Goal: Information Seeking & Learning: Find specific fact

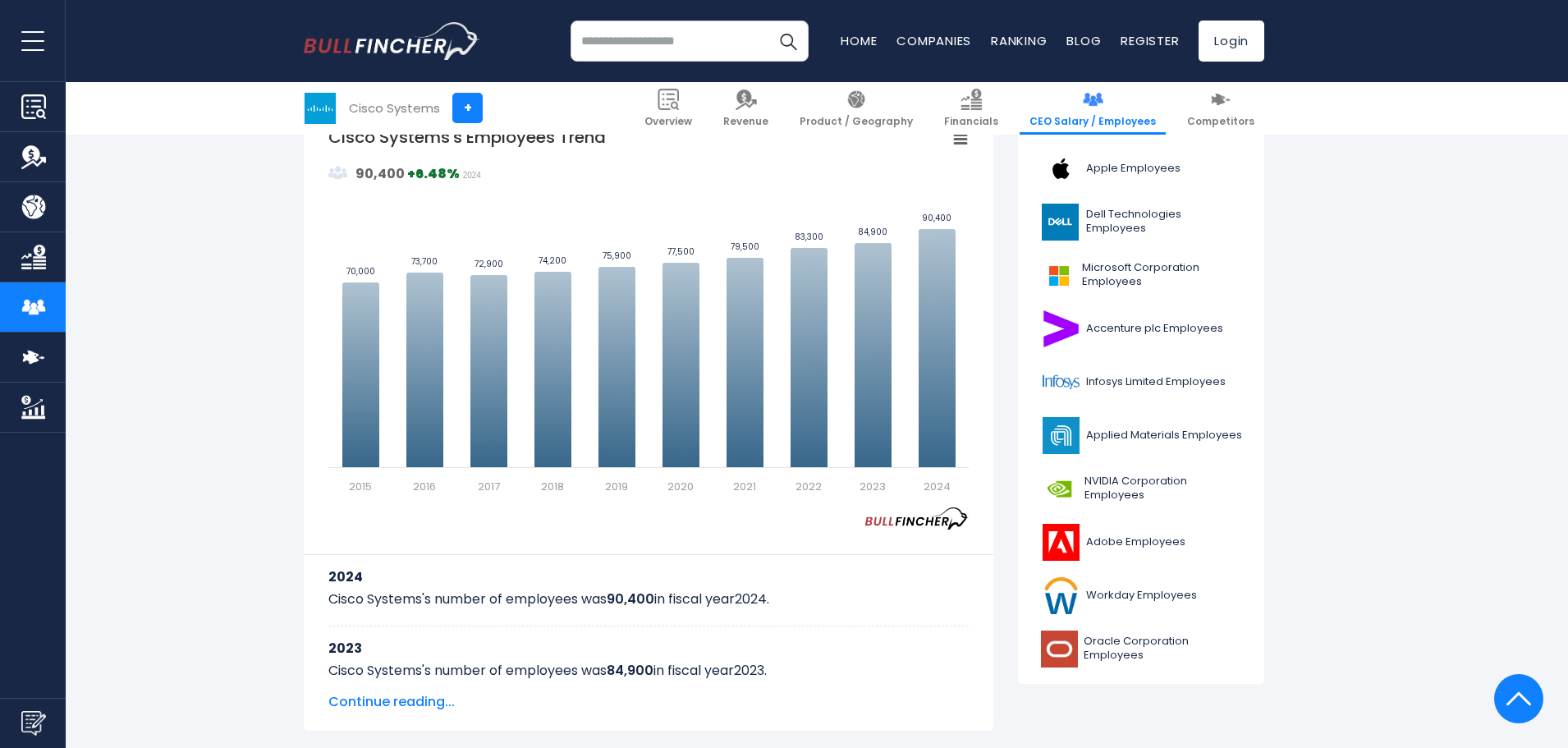
scroll to position [447, 0]
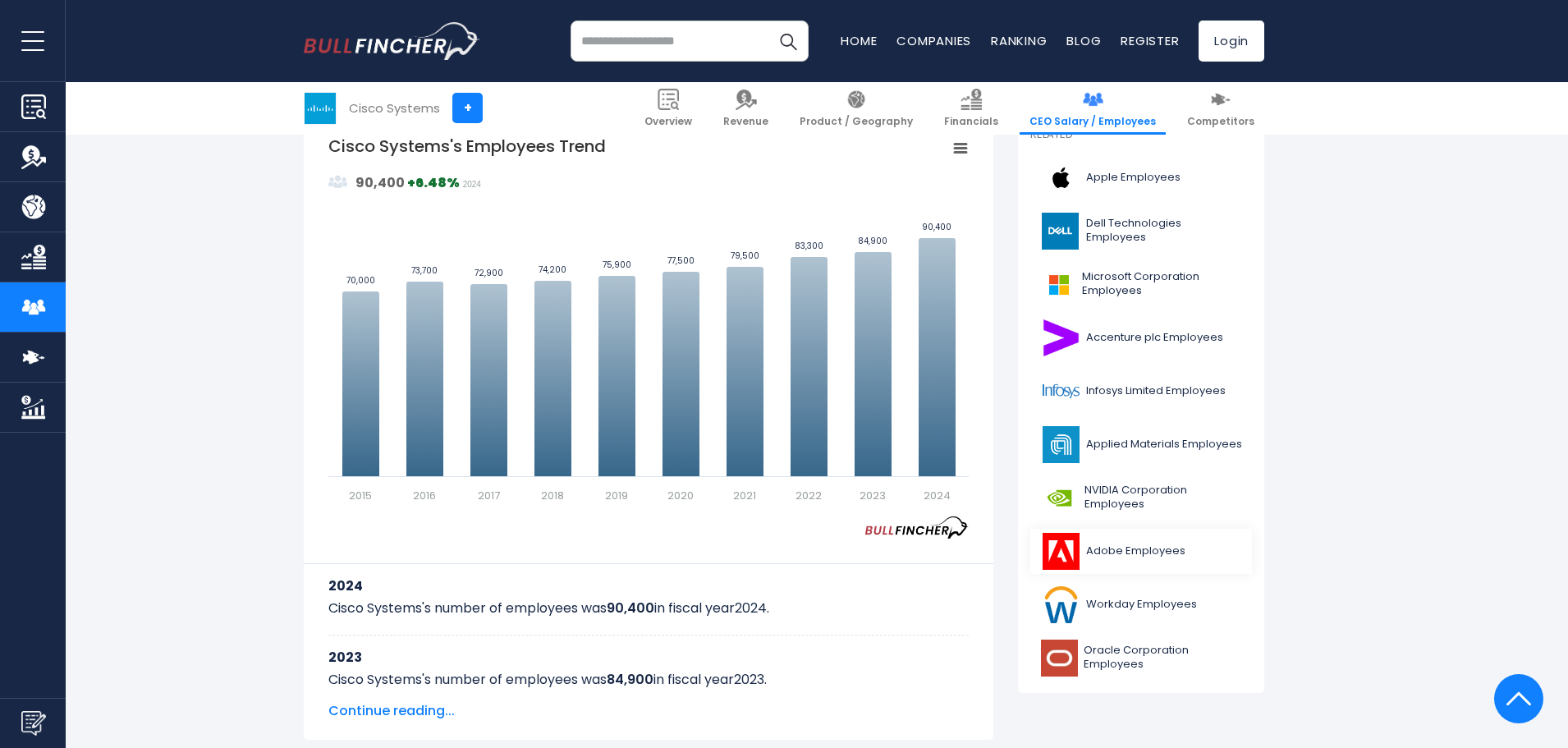
click at [1163, 554] on span "Adobe Employees" at bounding box center [1135, 552] width 99 height 14
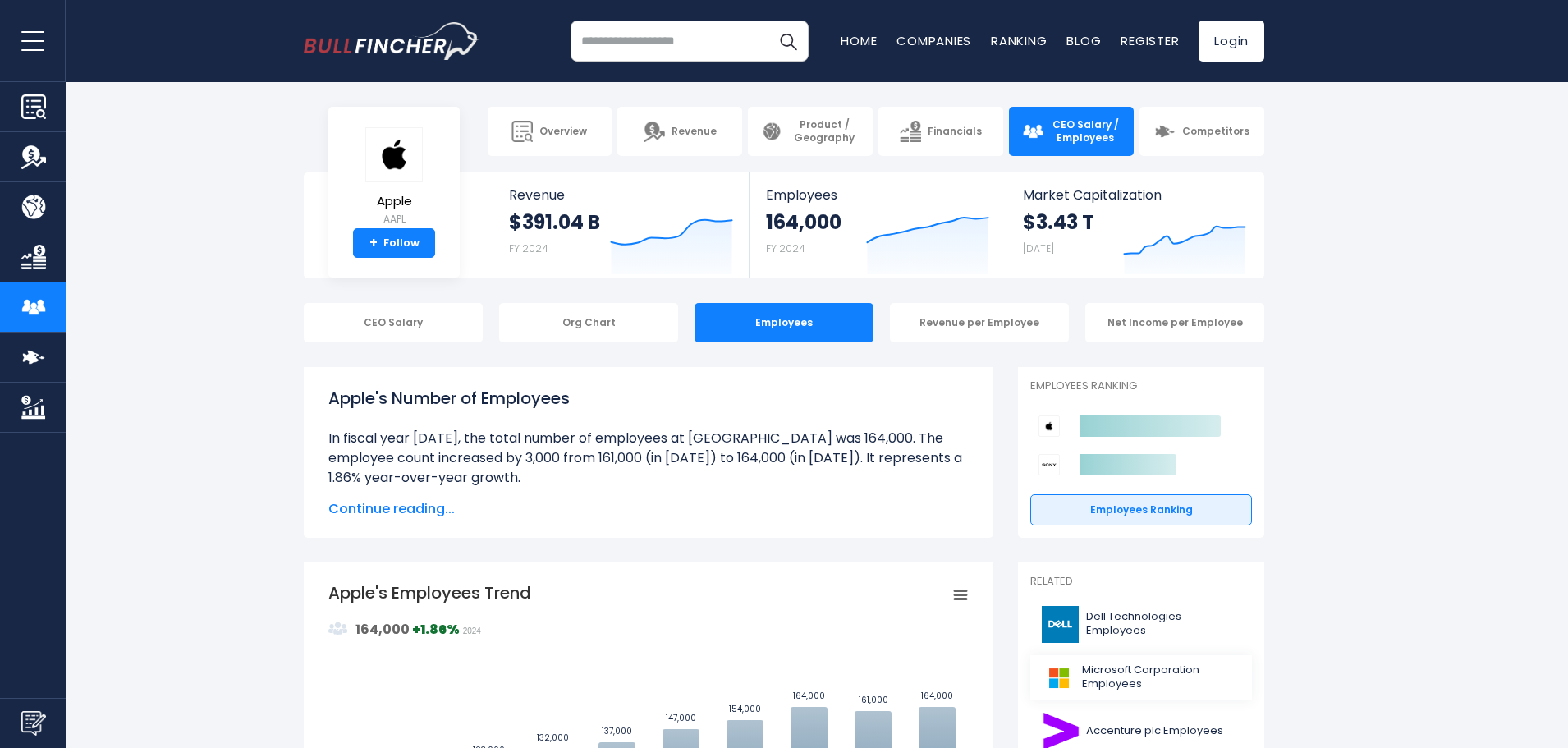
click at [1138, 679] on span "Microsoft Corporation Employees" at bounding box center [1161, 677] width 160 height 28
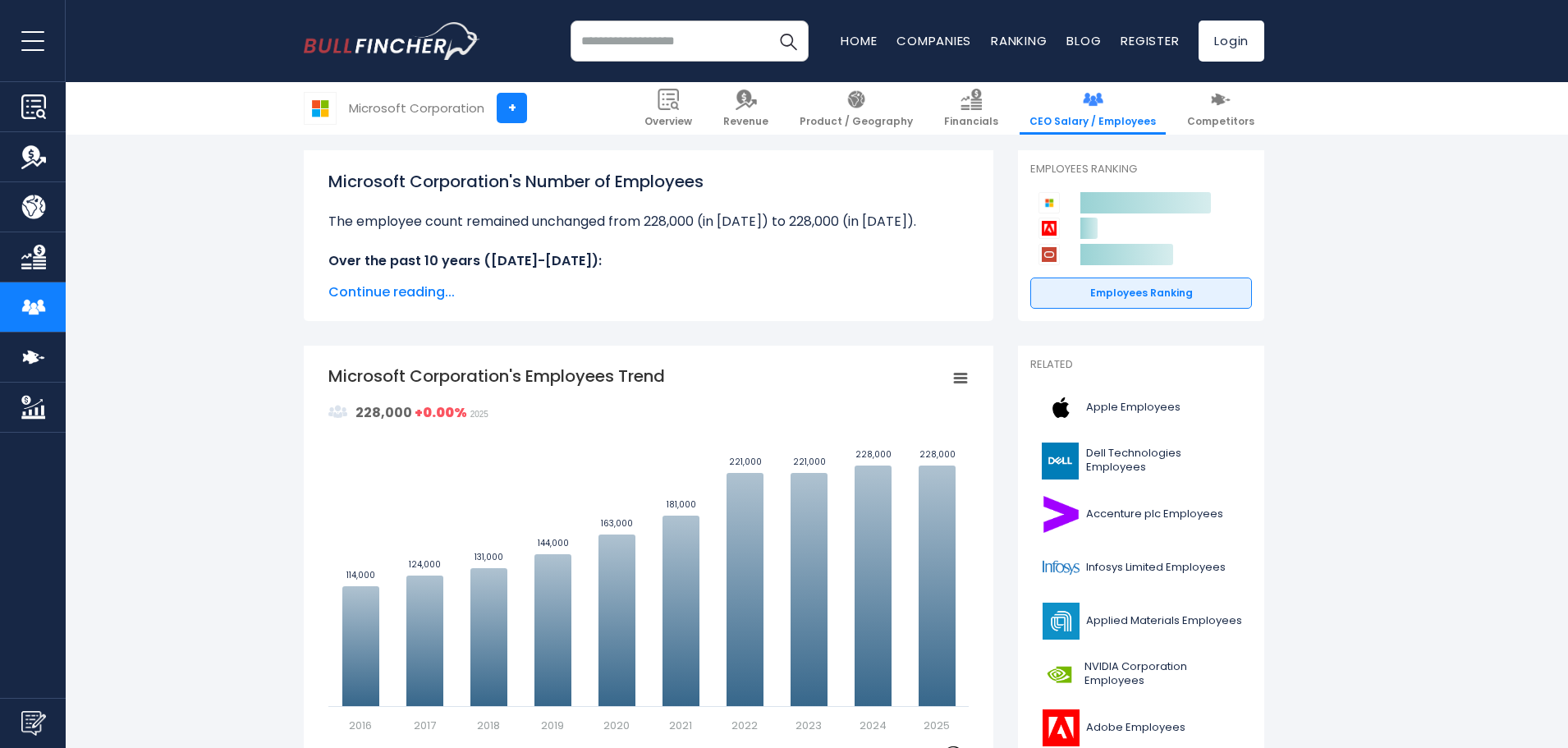
scroll to position [412, 0]
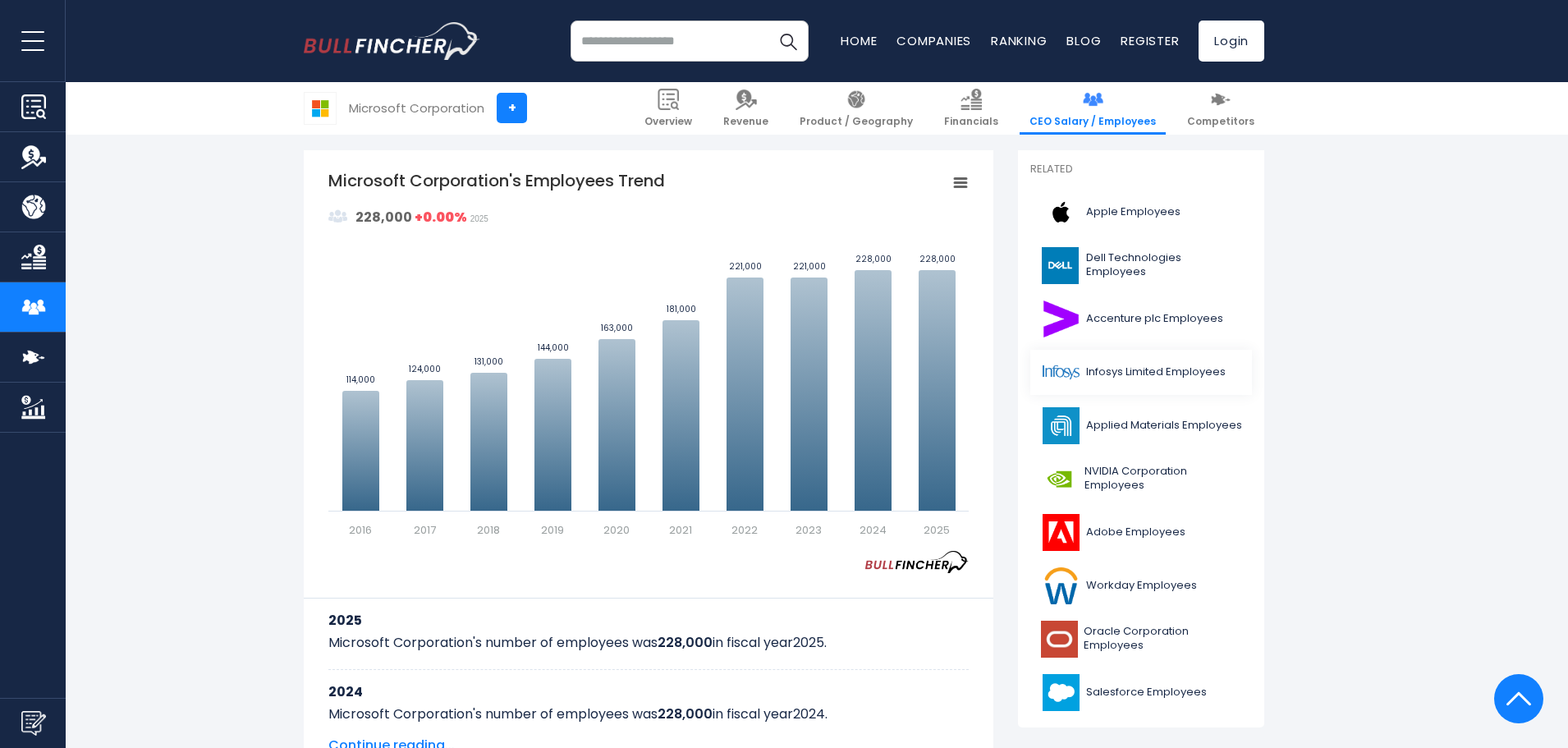
click at [1063, 377] on img at bounding box center [1061, 372] width 41 height 37
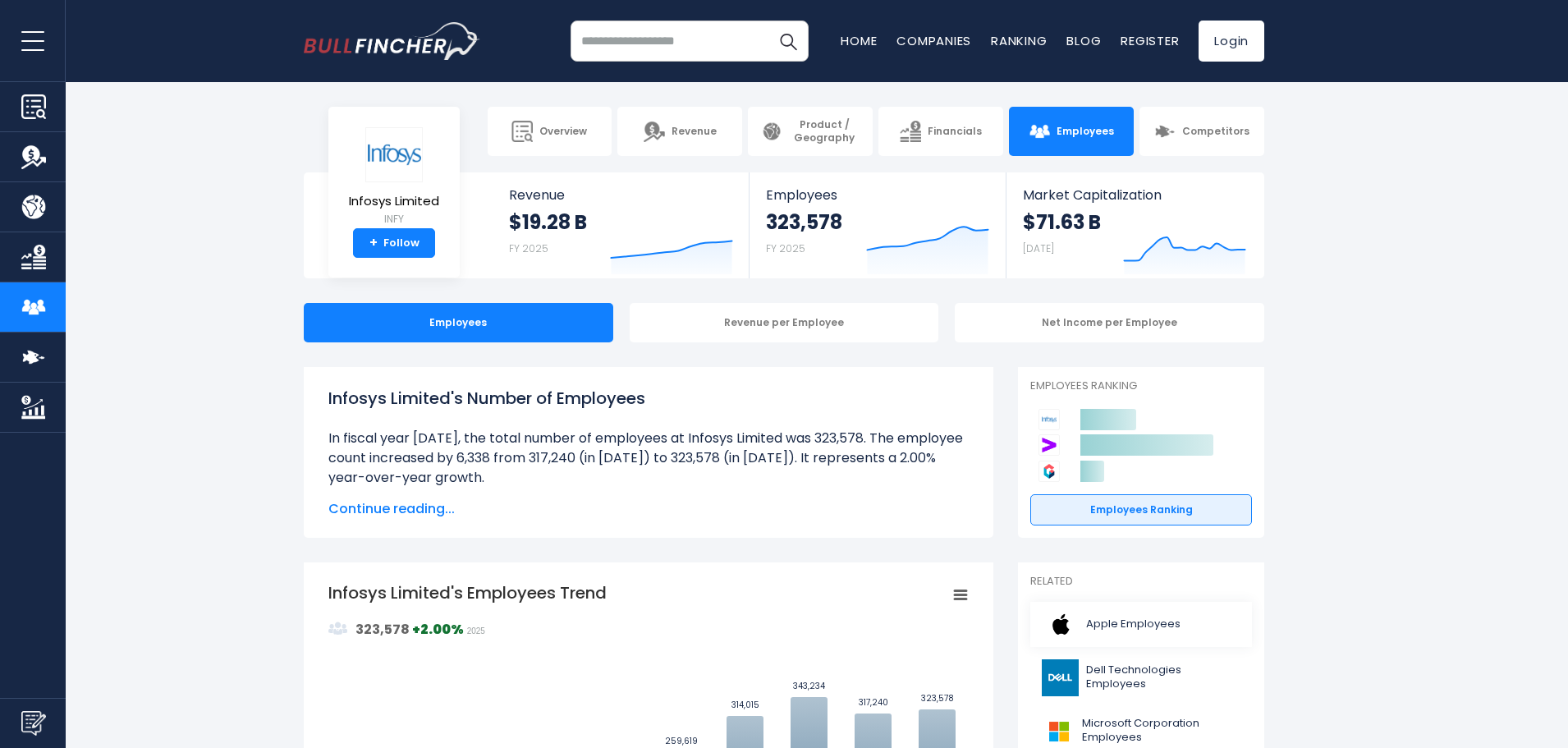
click at [1105, 627] on span "Apple Employees" at bounding box center [1133, 624] width 95 height 14
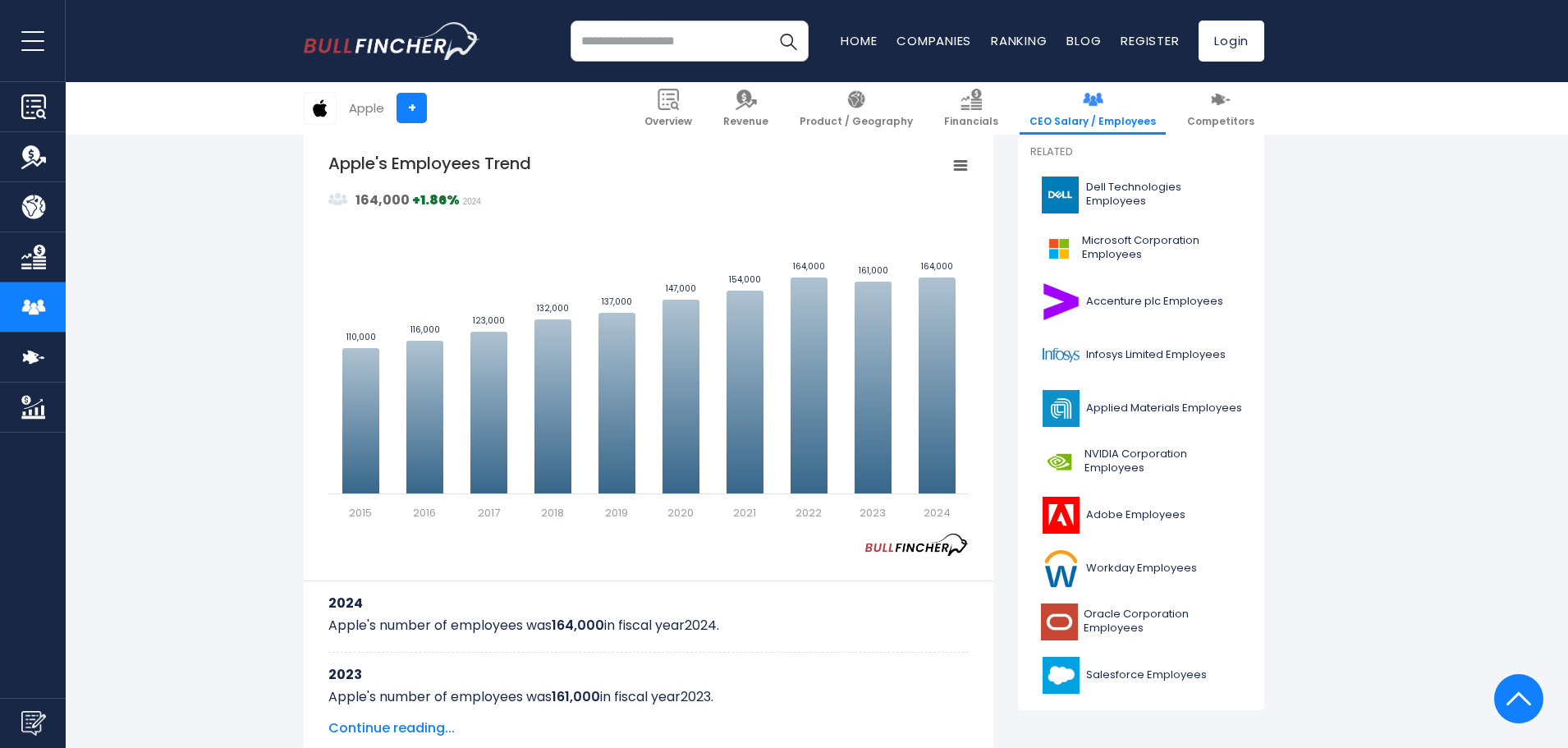
scroll to position [494, 0]
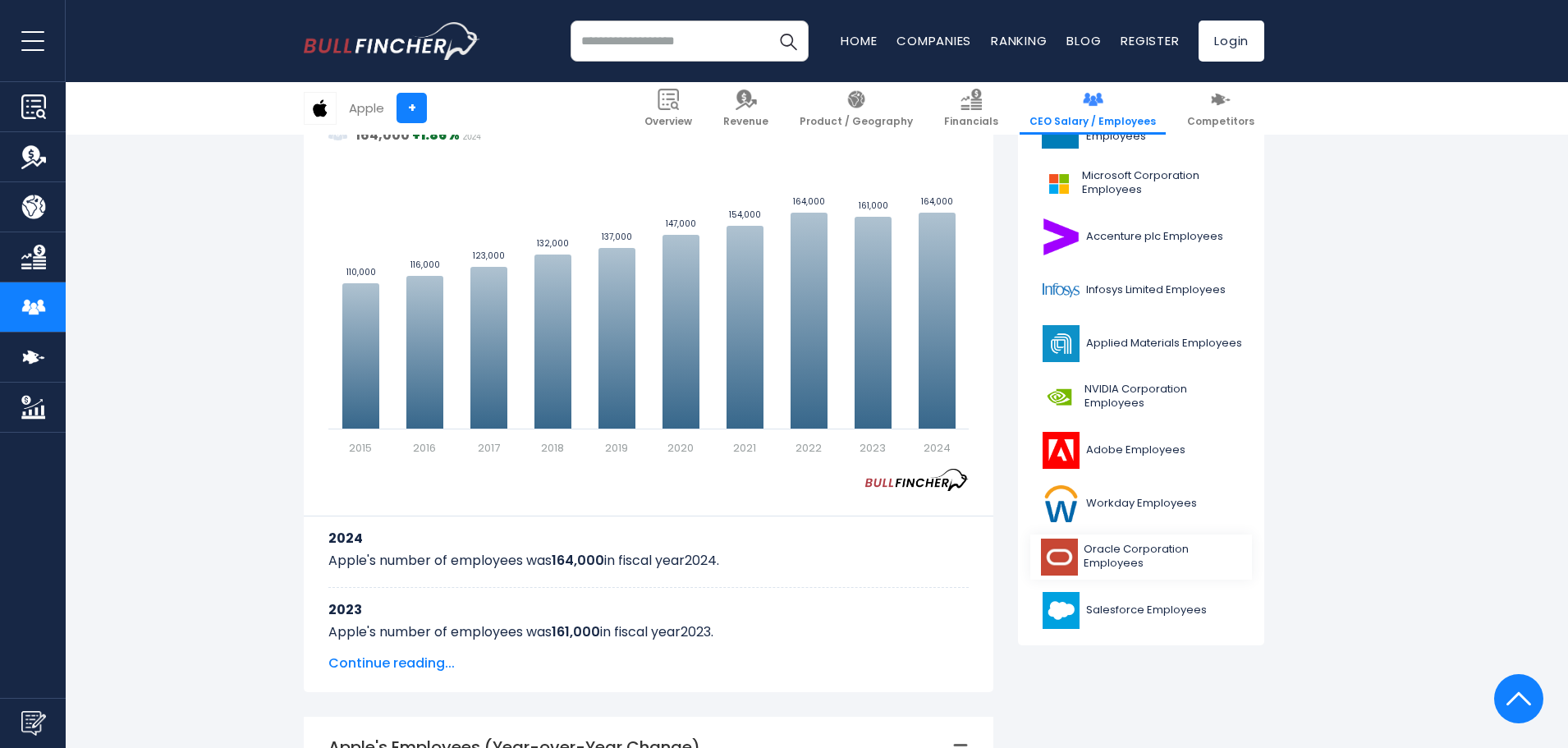
click at [1107, 544] on span "Oracle Corporation Employees" at bounding box center [1162, 557] width 158 height 28
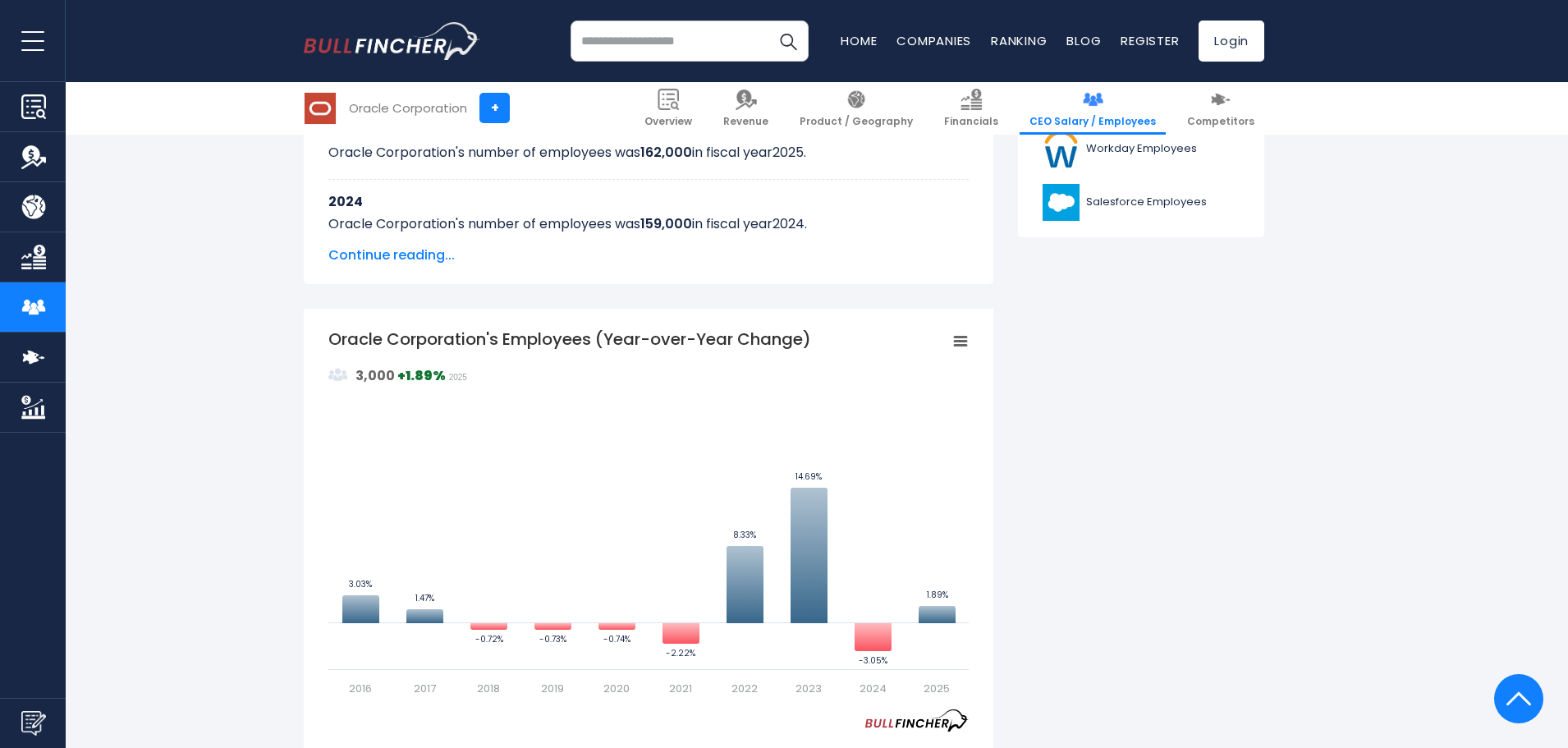
scroll to position [807, 0]
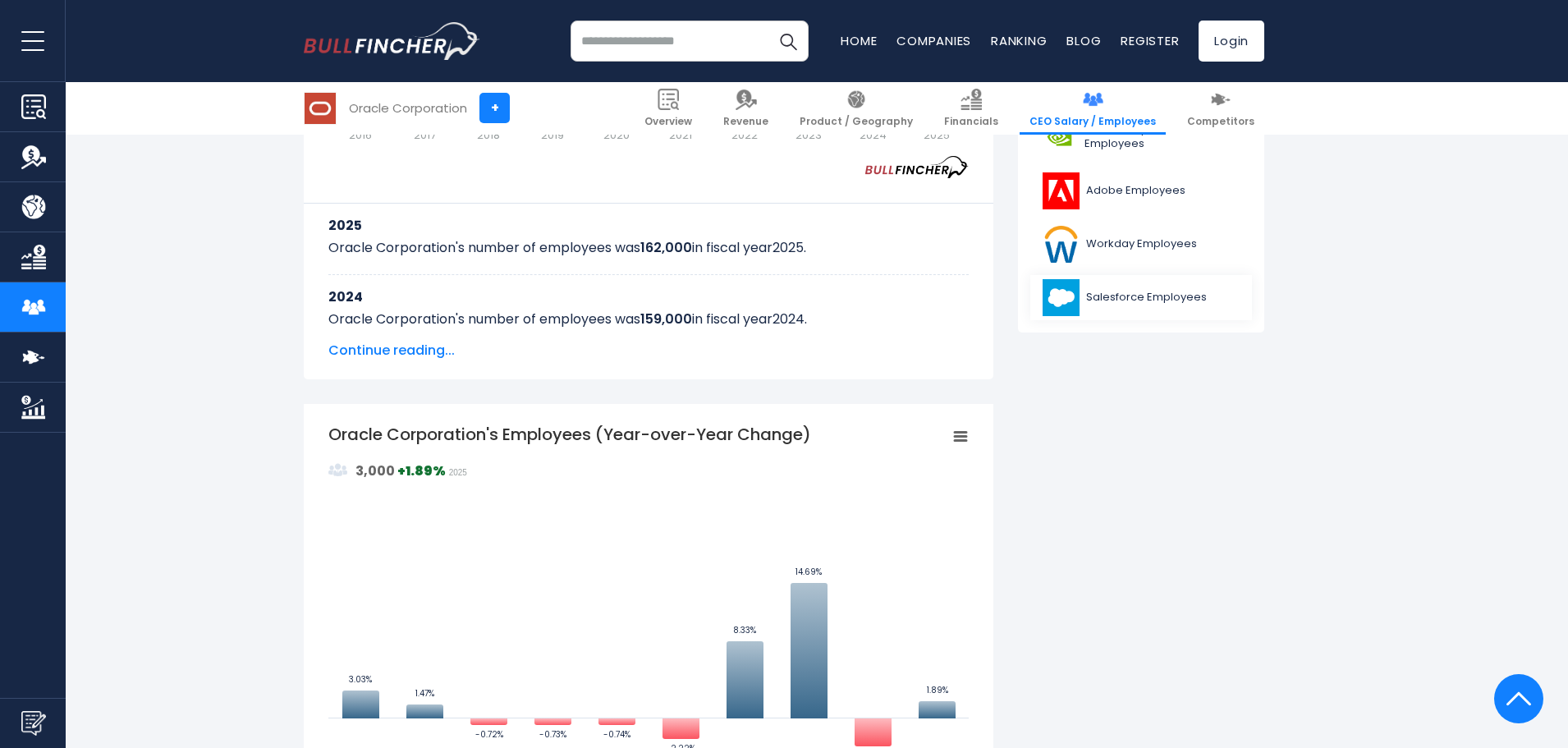
click at [1136, 294] on span "Salesforce Employees" at bounding box center [1146, 298] width 121 height 14
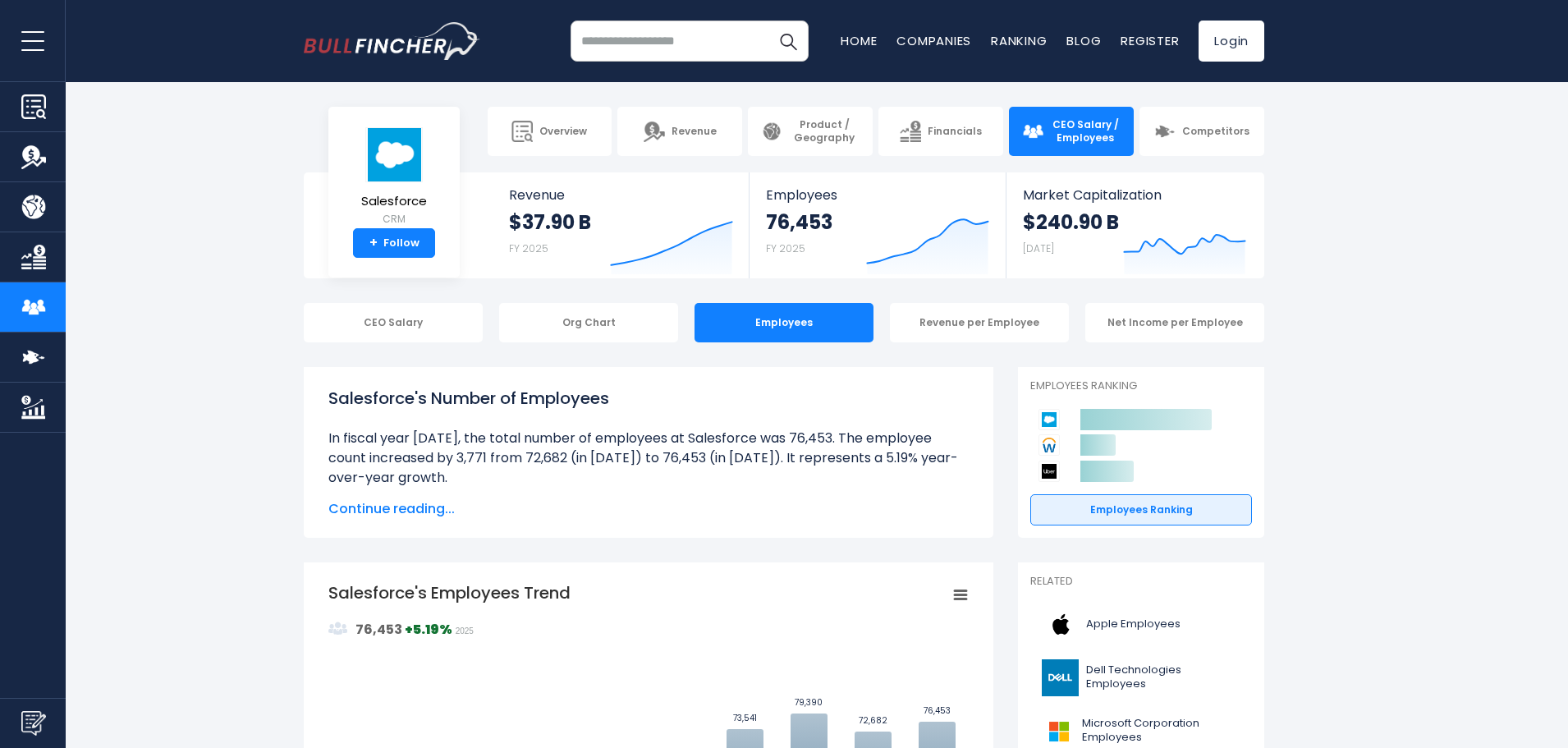
scroll to position [312, 0]
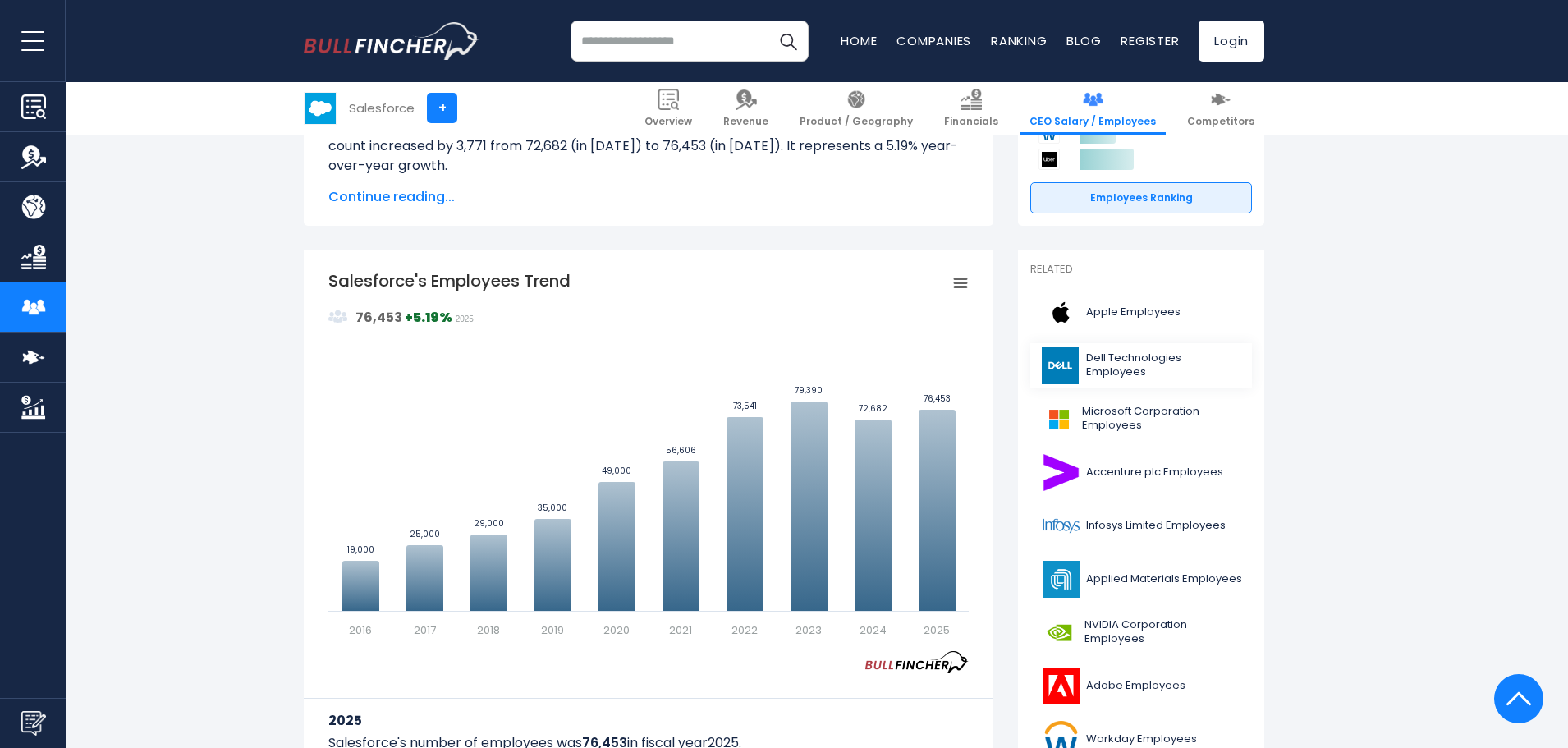
click at [1108, 361] on span "Dell Technologies Employees" at bounding box center [1164, 365] width 156 height 28
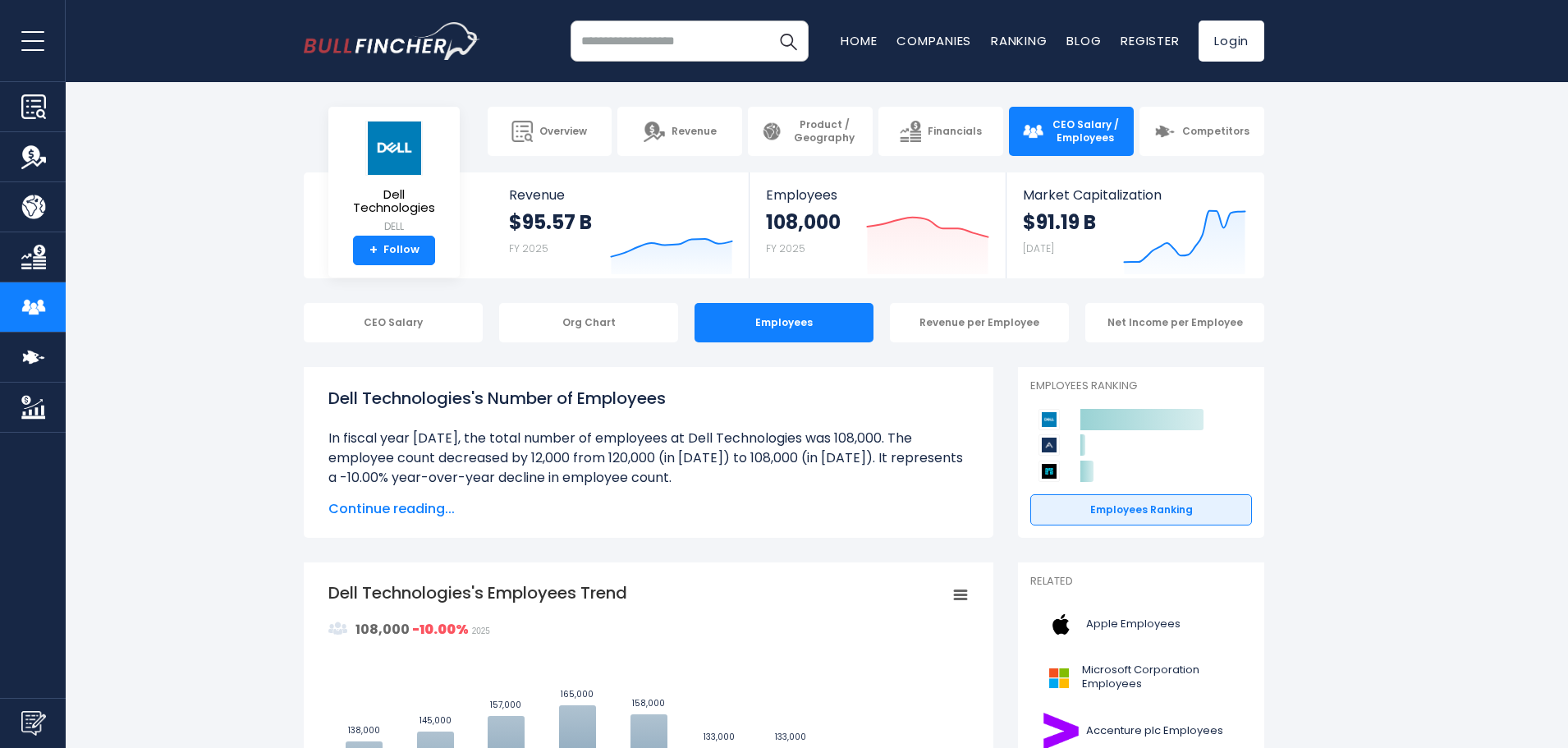
drag, startPoint x: 1575, startPoint y: 94, endPoint x: 1464, endPoint y: 629, distance: 546.4
